Goal: Book appointment/travel/reservation

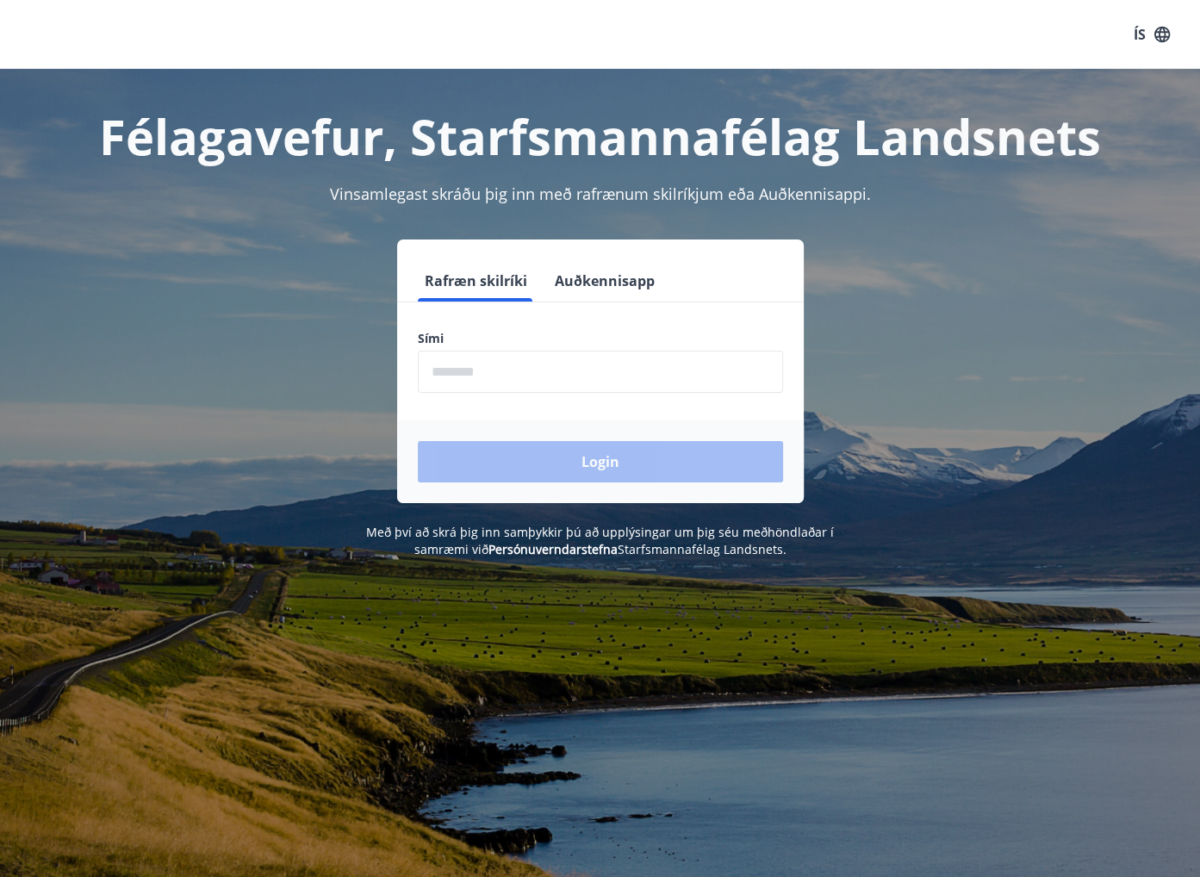
click at [524, 371] on input "phone" at bounding box center [600, 371] width 365 height 42
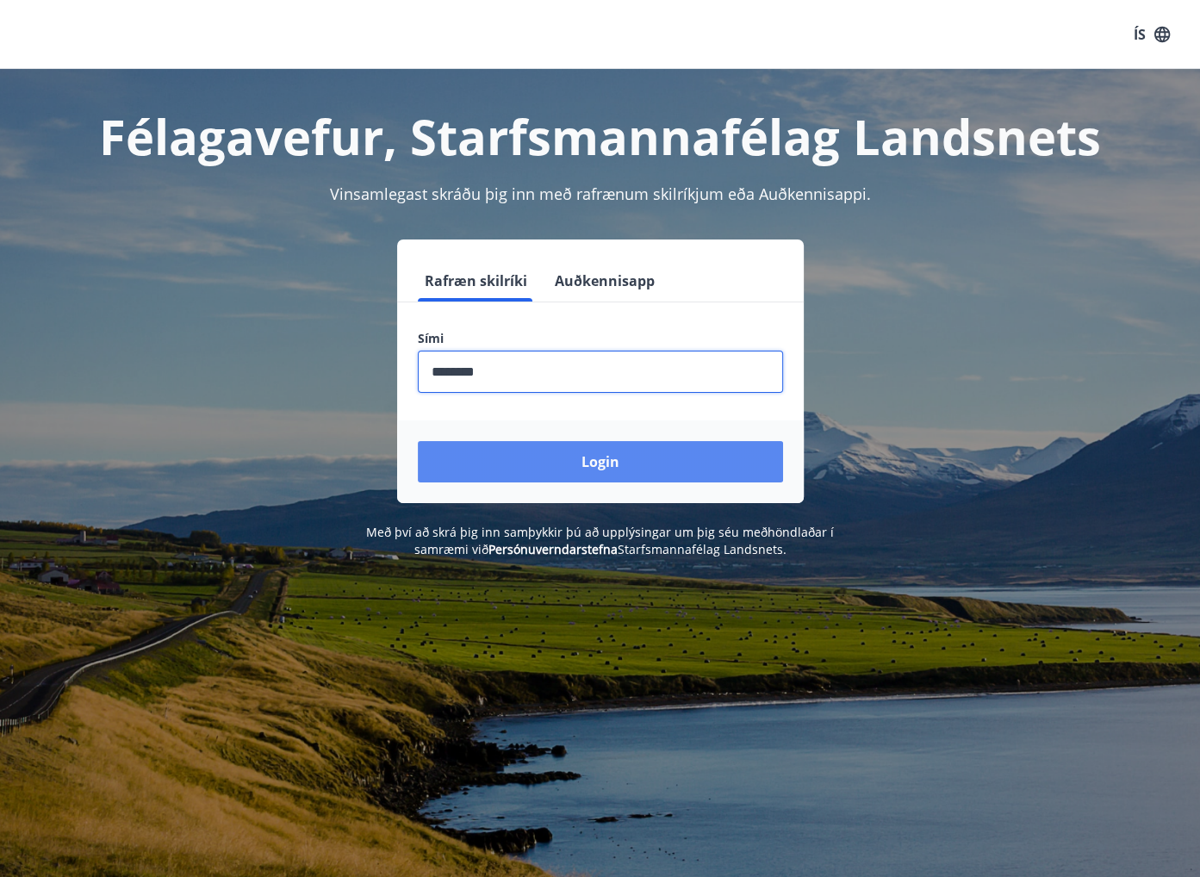
type input "********"
click at [486, 445] on button "Login" at bounding box center [600, 461] width 365 height 41
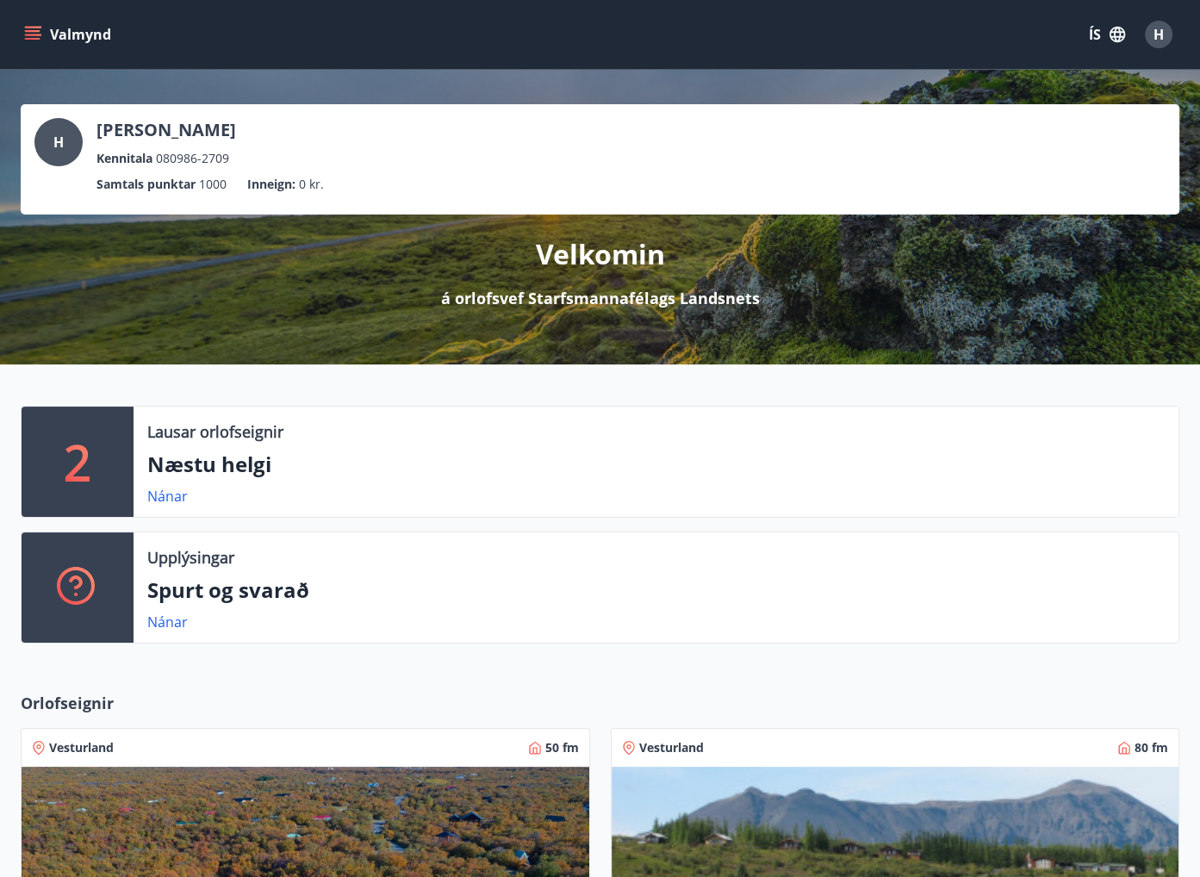
click at [338, 440] on div "Lausar orlofseignir" at bounding box center [655, 431] width 1017 height 22
click at [155, 497] on link "Nánar" at bounding box center [167, 496] width 40 height 19
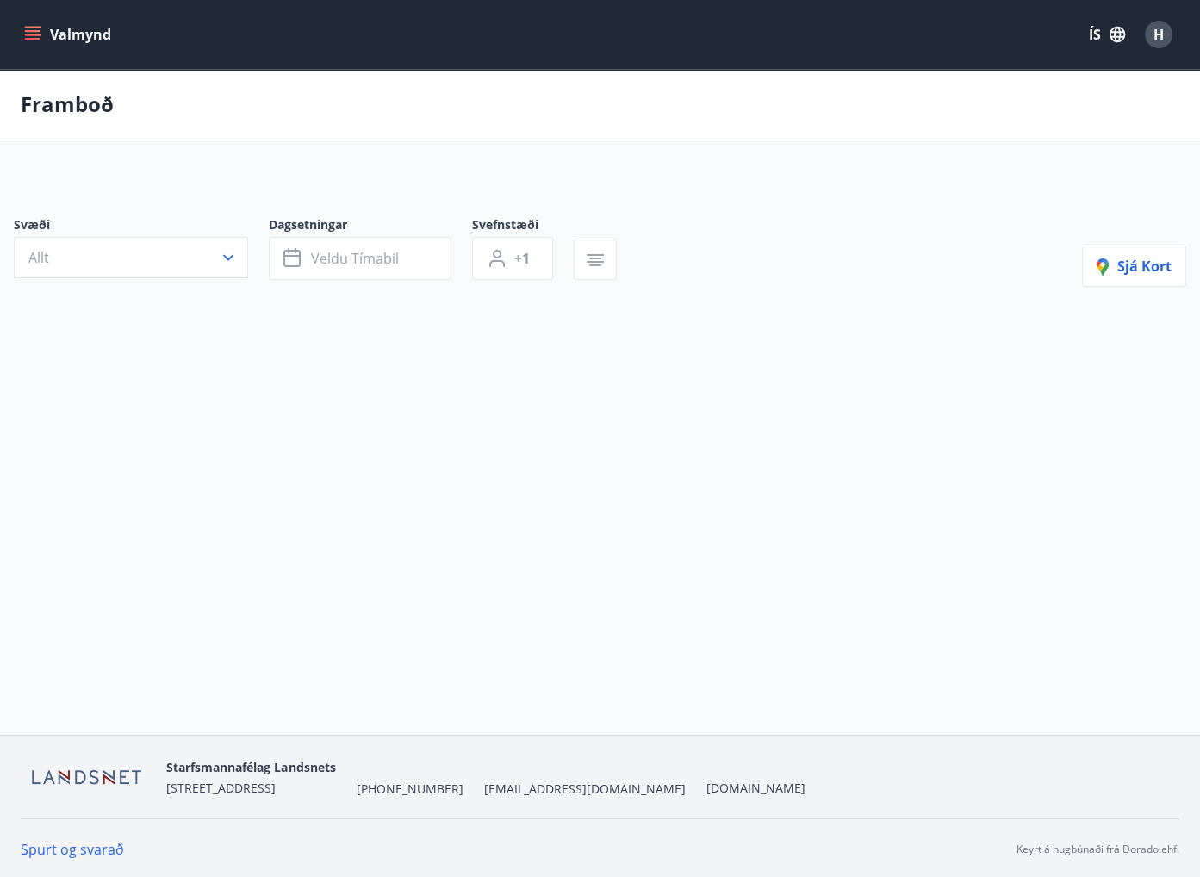
type input "*"
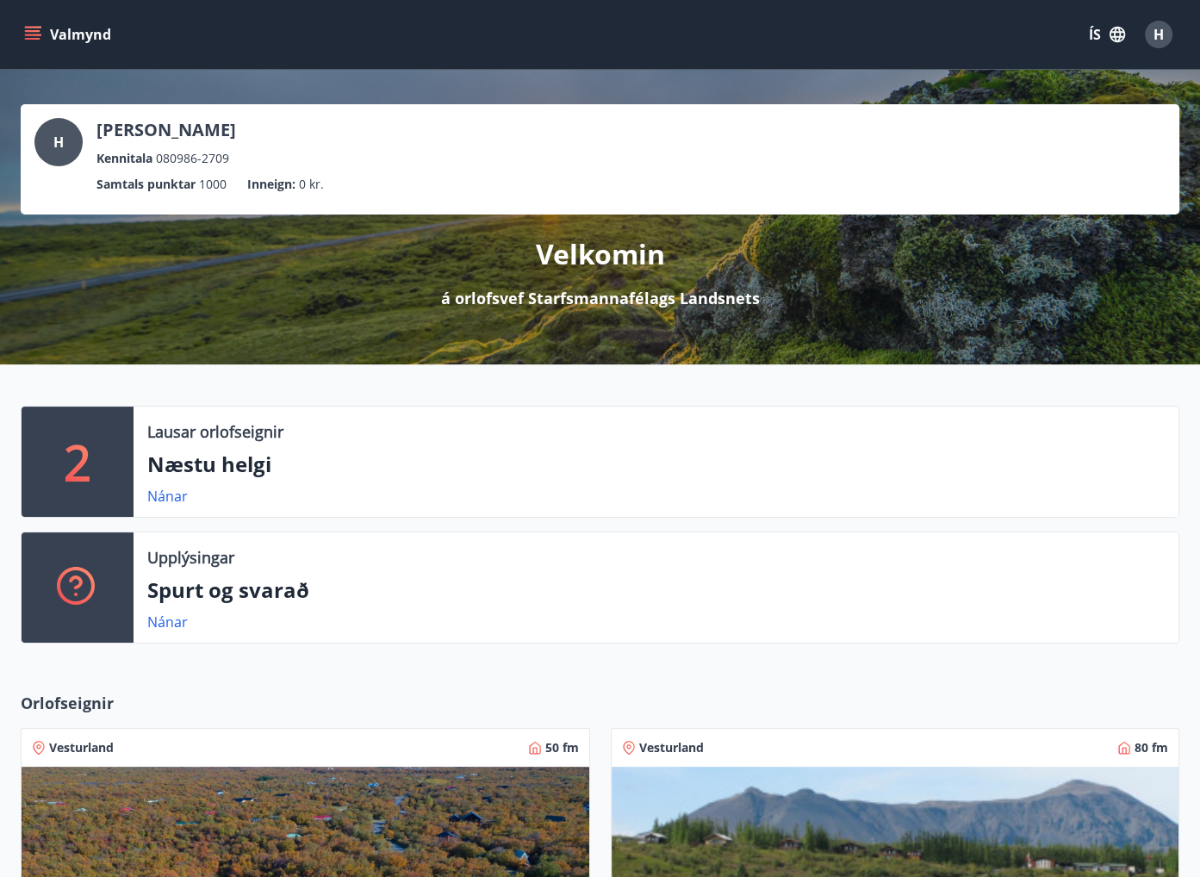
click at [36, 34] on icon "menu" at bounding box center [34, 35] width 19 height 2
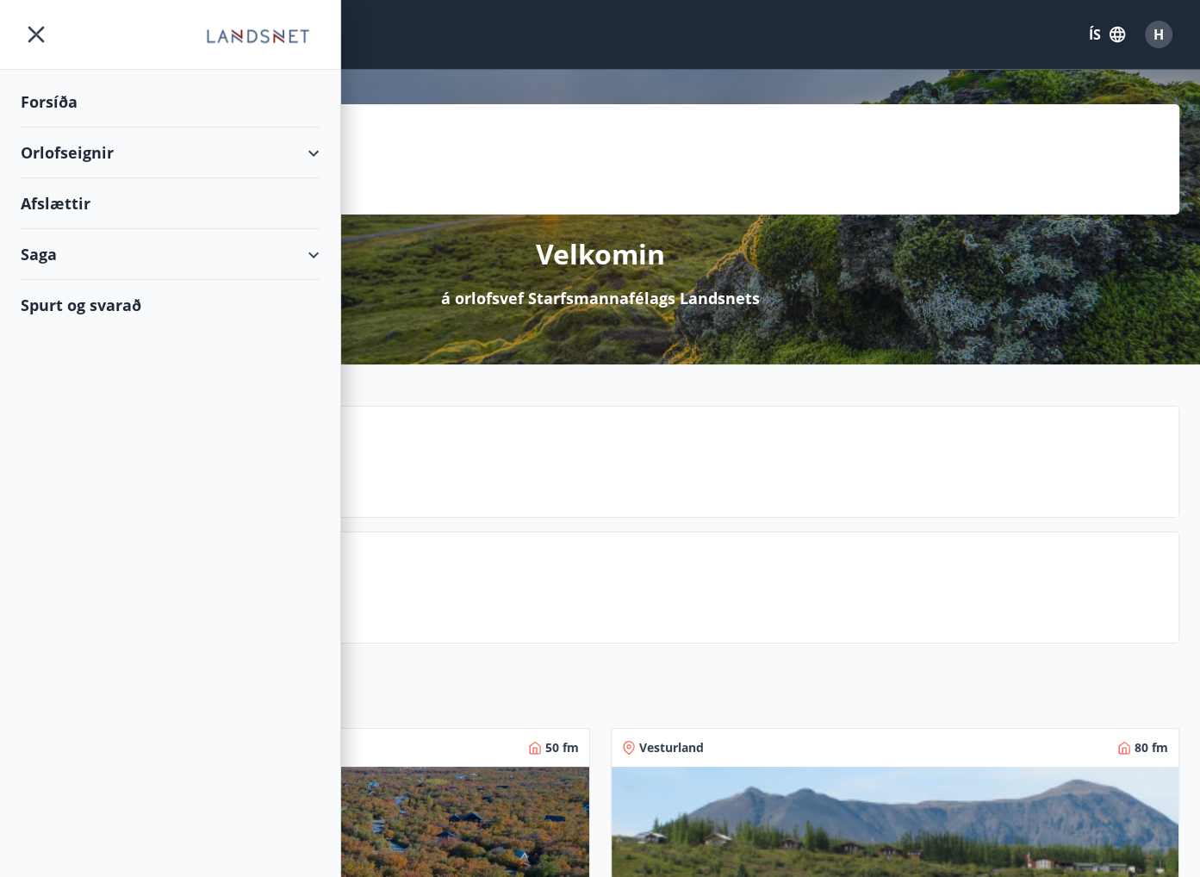
click at [96, 147] on div "Orlofseignir" at bounding box center [170, 152] width 299 height 51
click at [84, 228] on div "Bókunardagatal" at bounding box center [169, 232] width 271 height 36
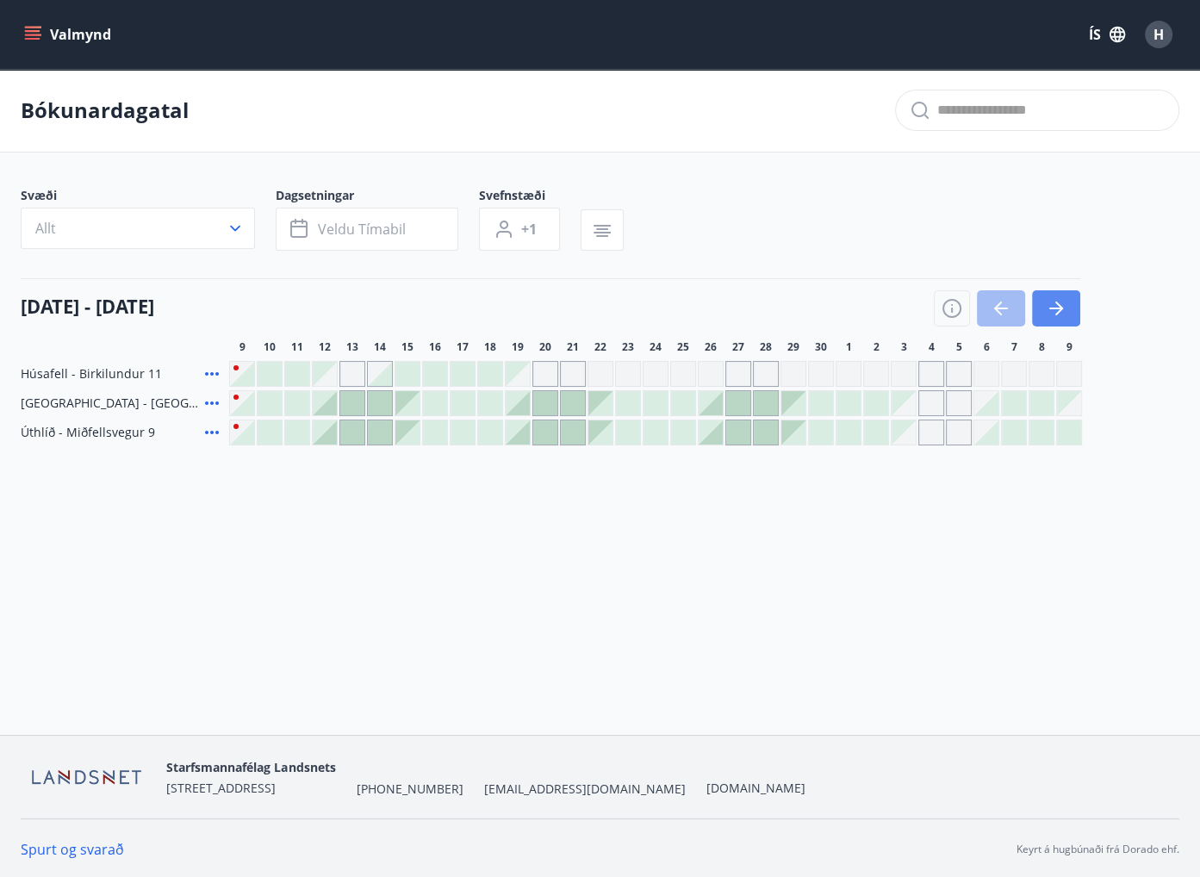
click at [1050, 311] on icon "button" at bounding box center [1055, 308] width 21 height 21
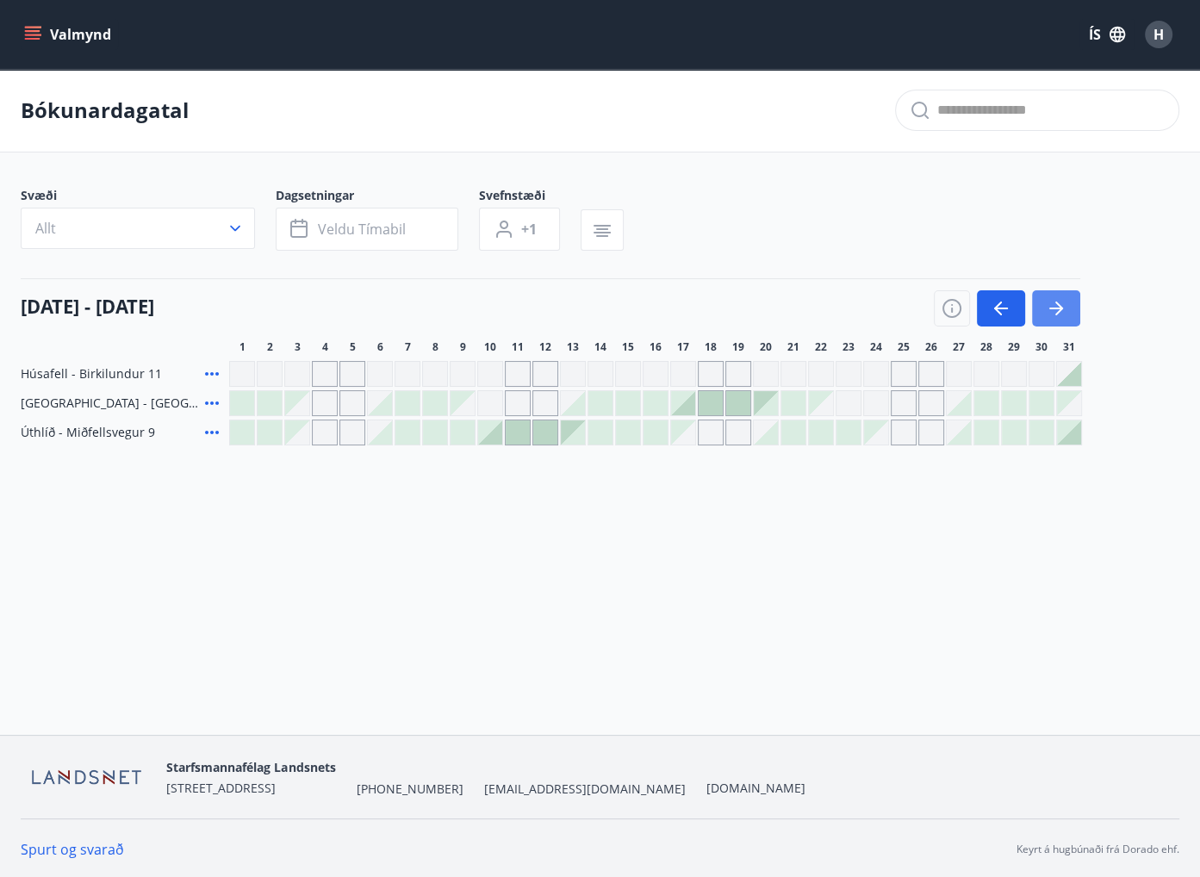
click at [1045, 302] on icon "button" at bounding box center [1055, 308] width 21 height 21
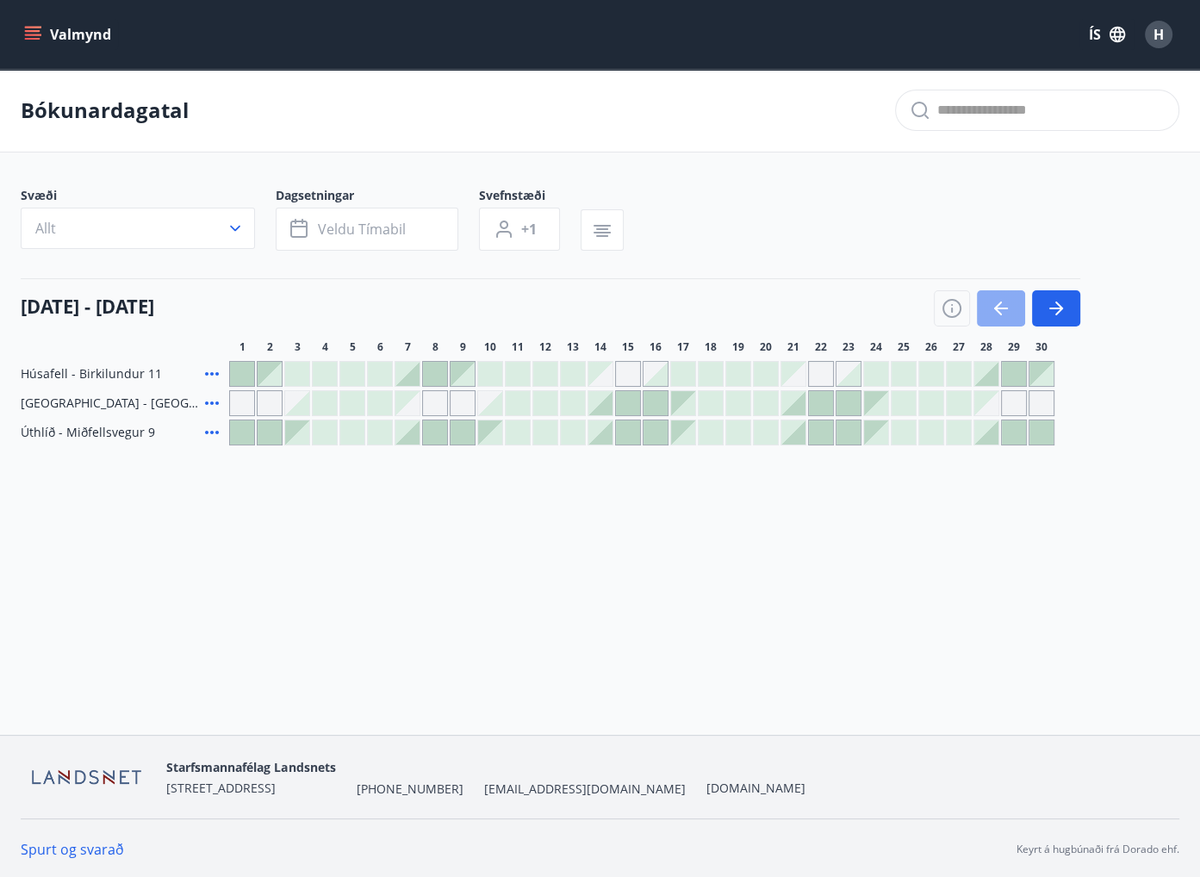
click at [1006, 300] on icon "button" at bounding box center [1000, 308] width 21 height 21
